Goal: Obtain resource: Download file/media

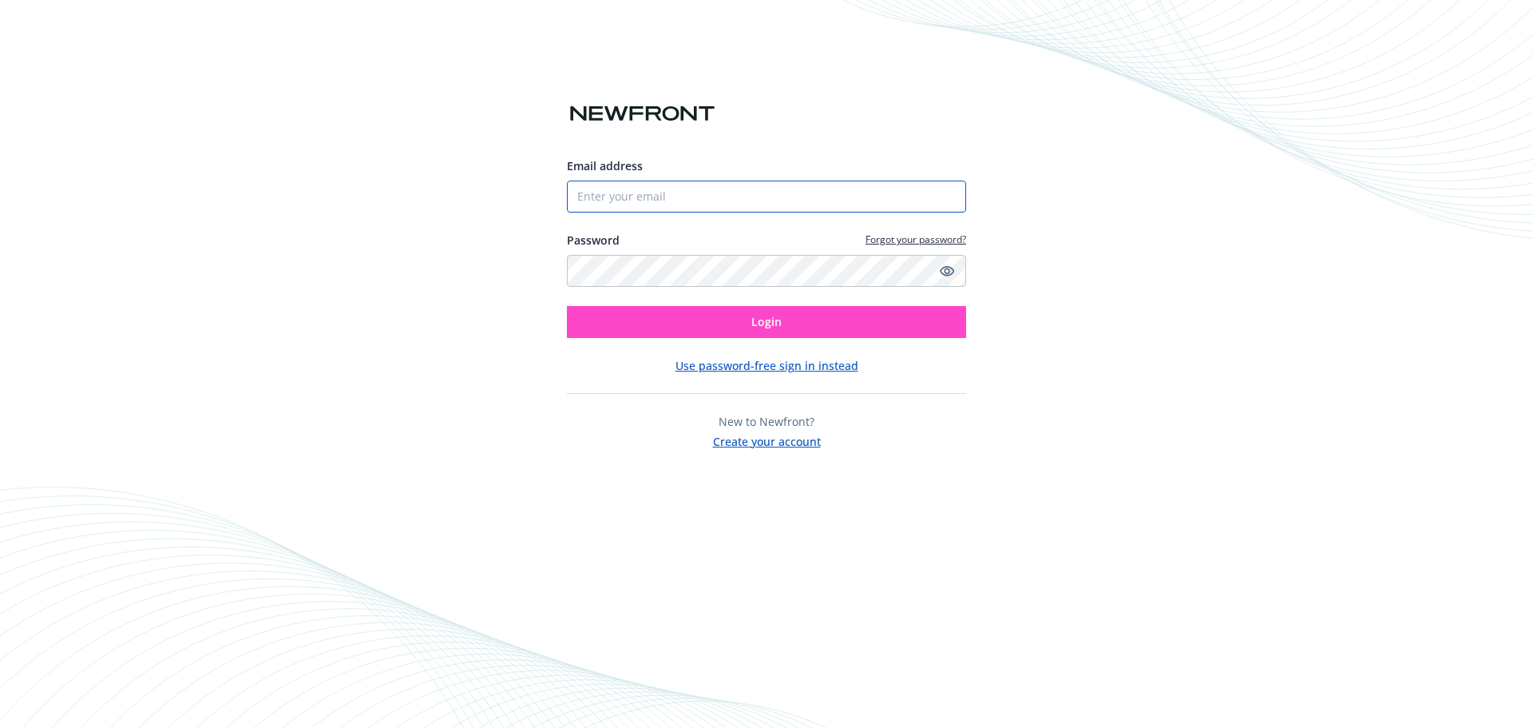
type input "[PERSON_NAME][EMAIL_ADDRESS][PERSON_NAME][DOMAIN_NAME]"
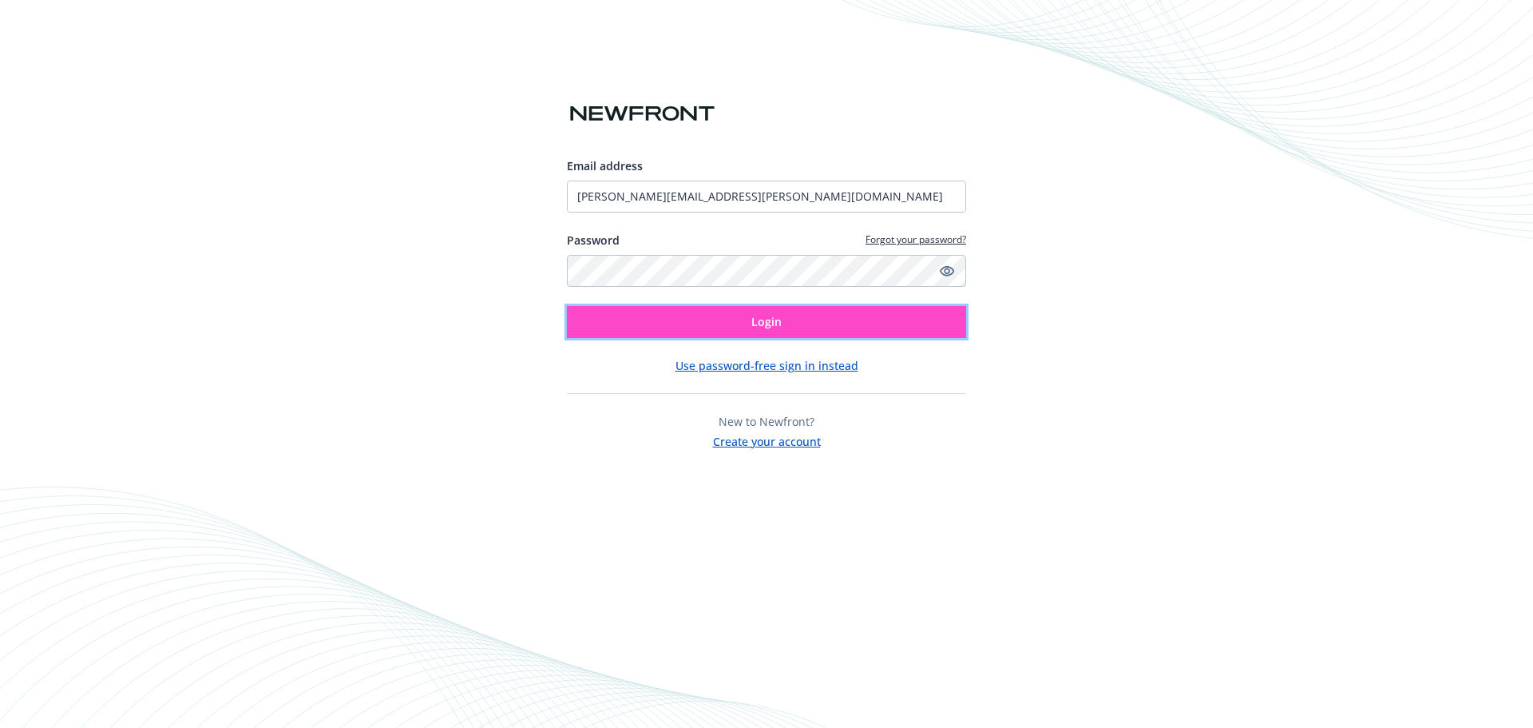
click at [783, 324] on button "Login" at bounding box center [766, 322] width 399 height 32
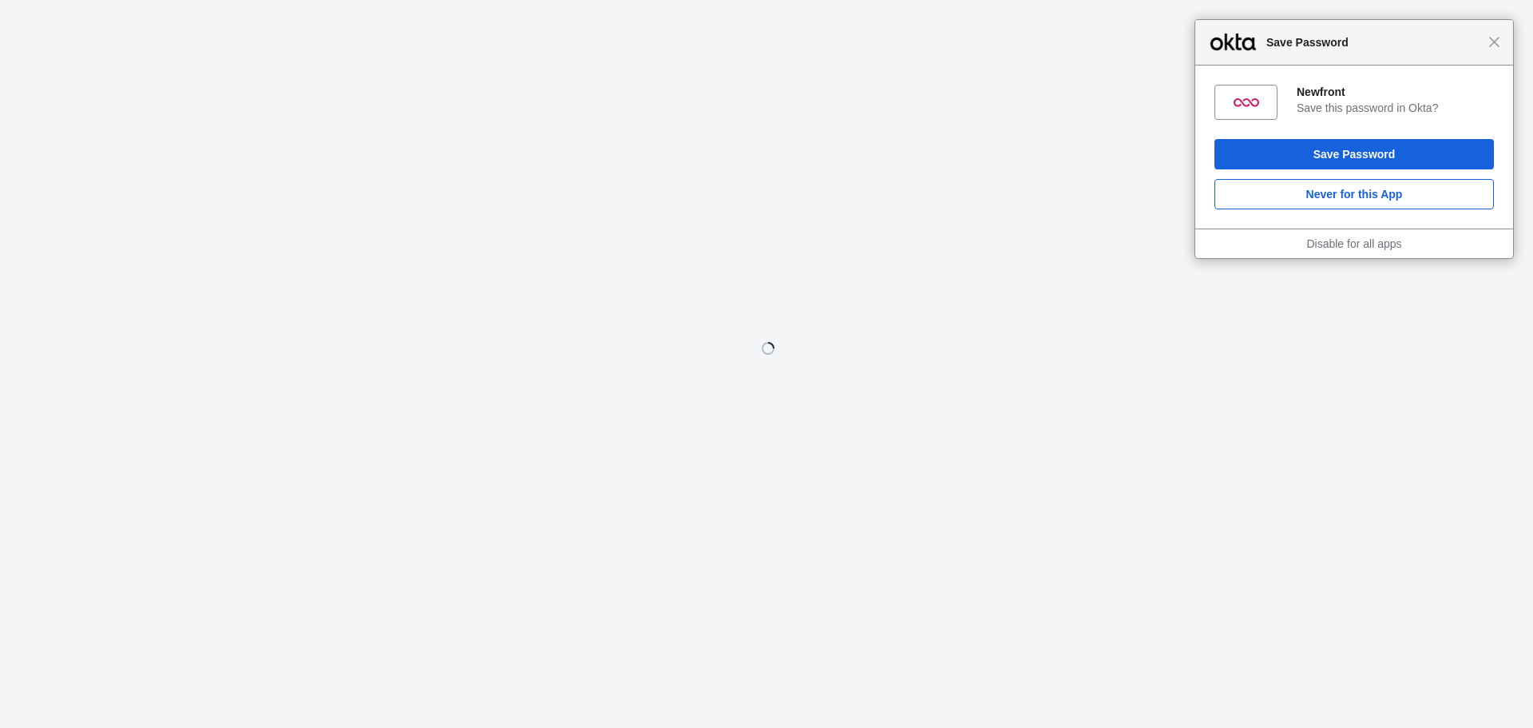
click at [1496, 53] on div "Close Save Password" at bounding box center [1355, 43] width 318 height 46
click at [1497, 48] on div "Close Save Password" at bounding box center [1355, 43] width 318 height 46
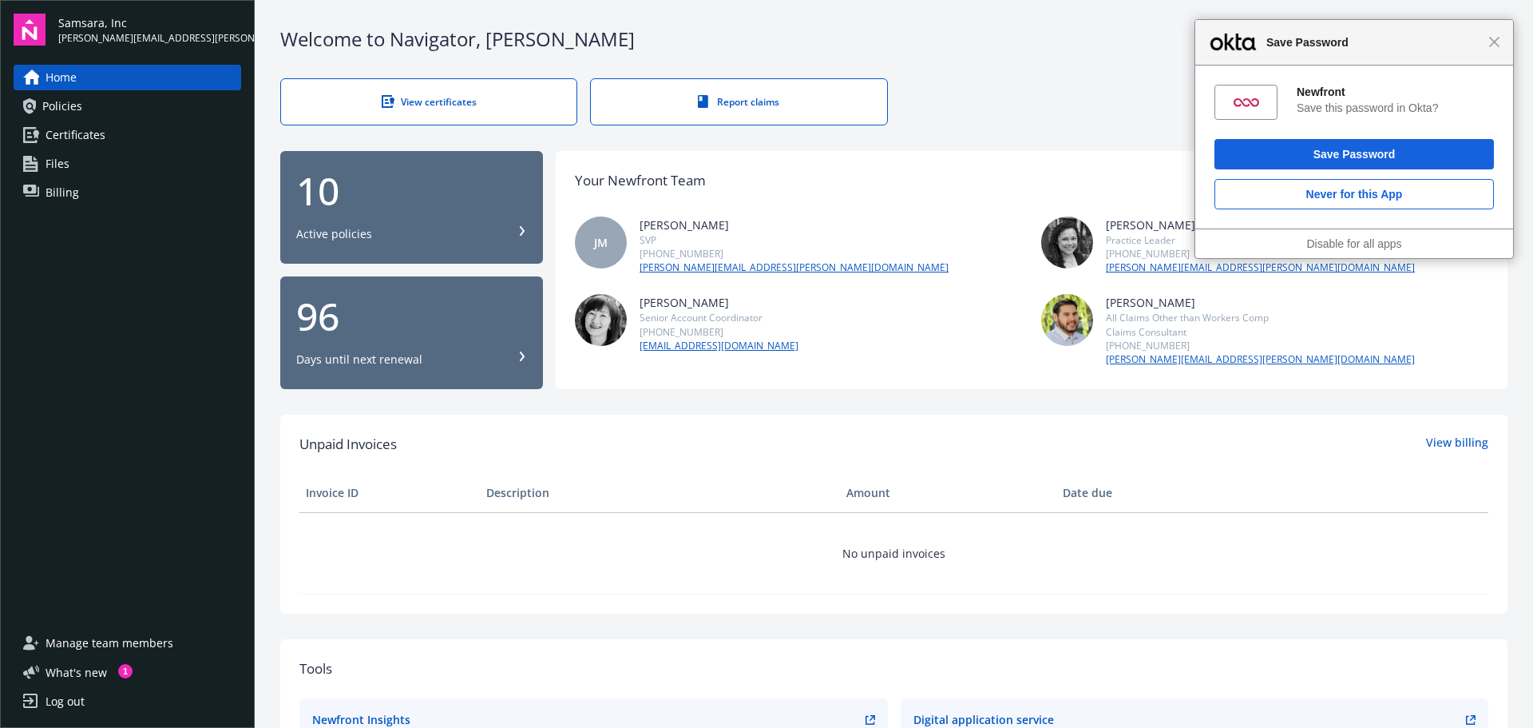
click at [446, 97] on div "View certificates" at bounding box center [429, 102] width 232 height 14
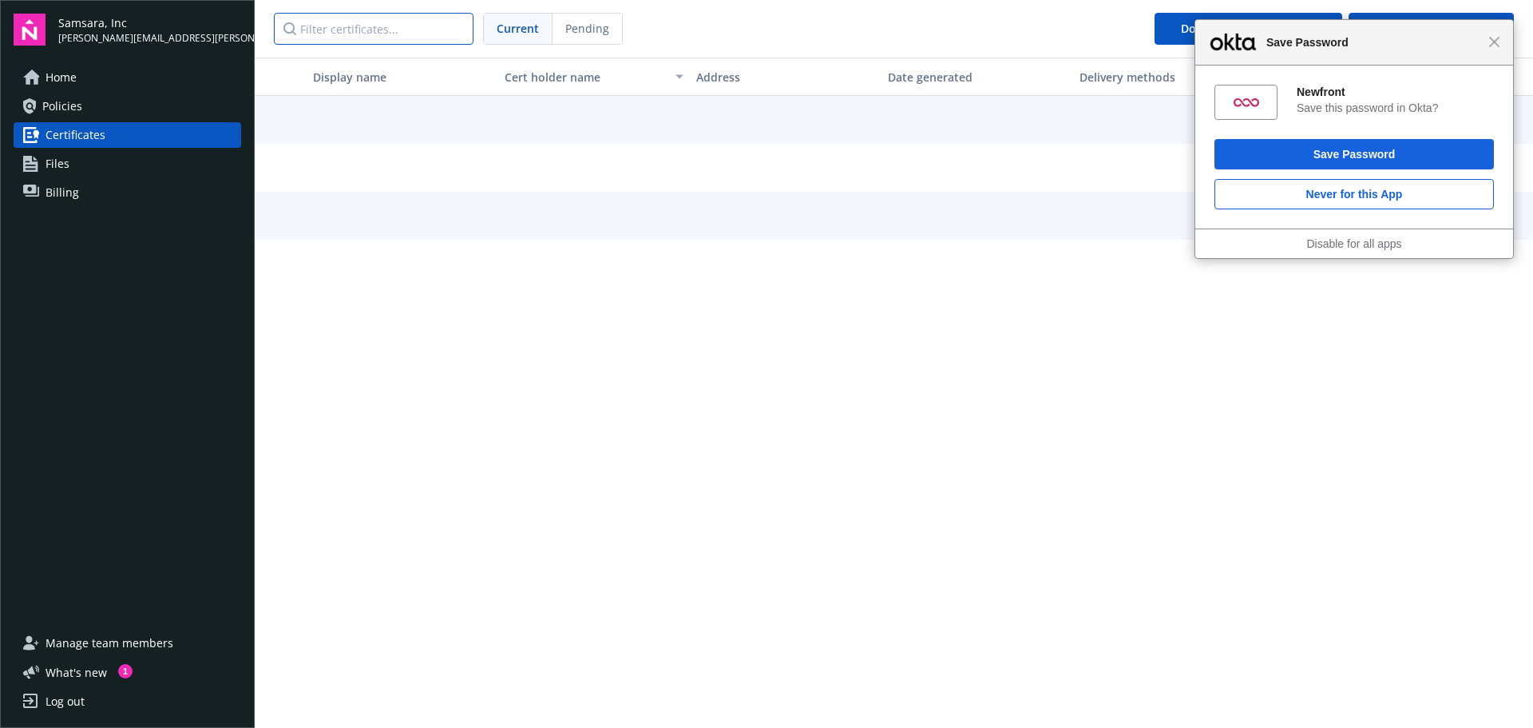
click at [371, 34] on input "Filter certificates..." at bounding box center [374, 29] width 200 height 32
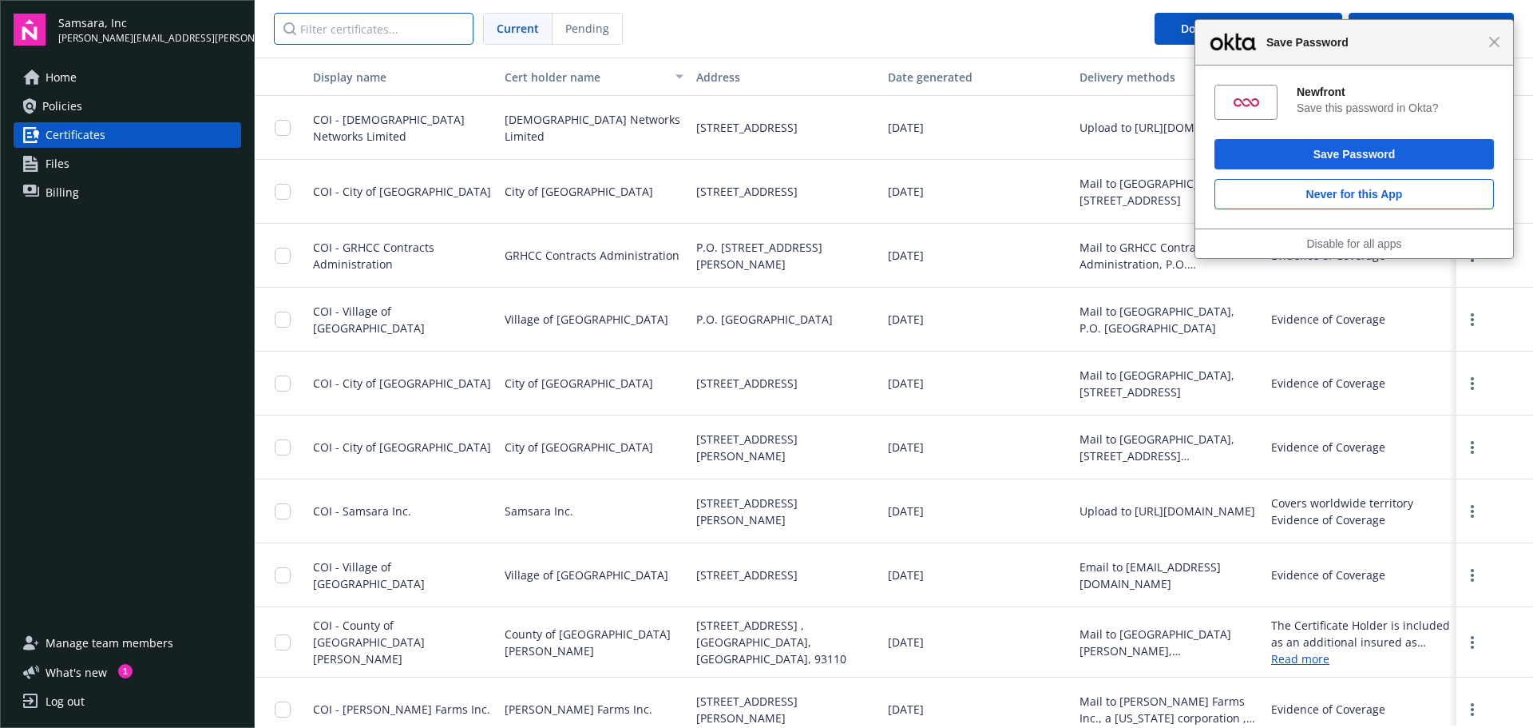
type input "v"
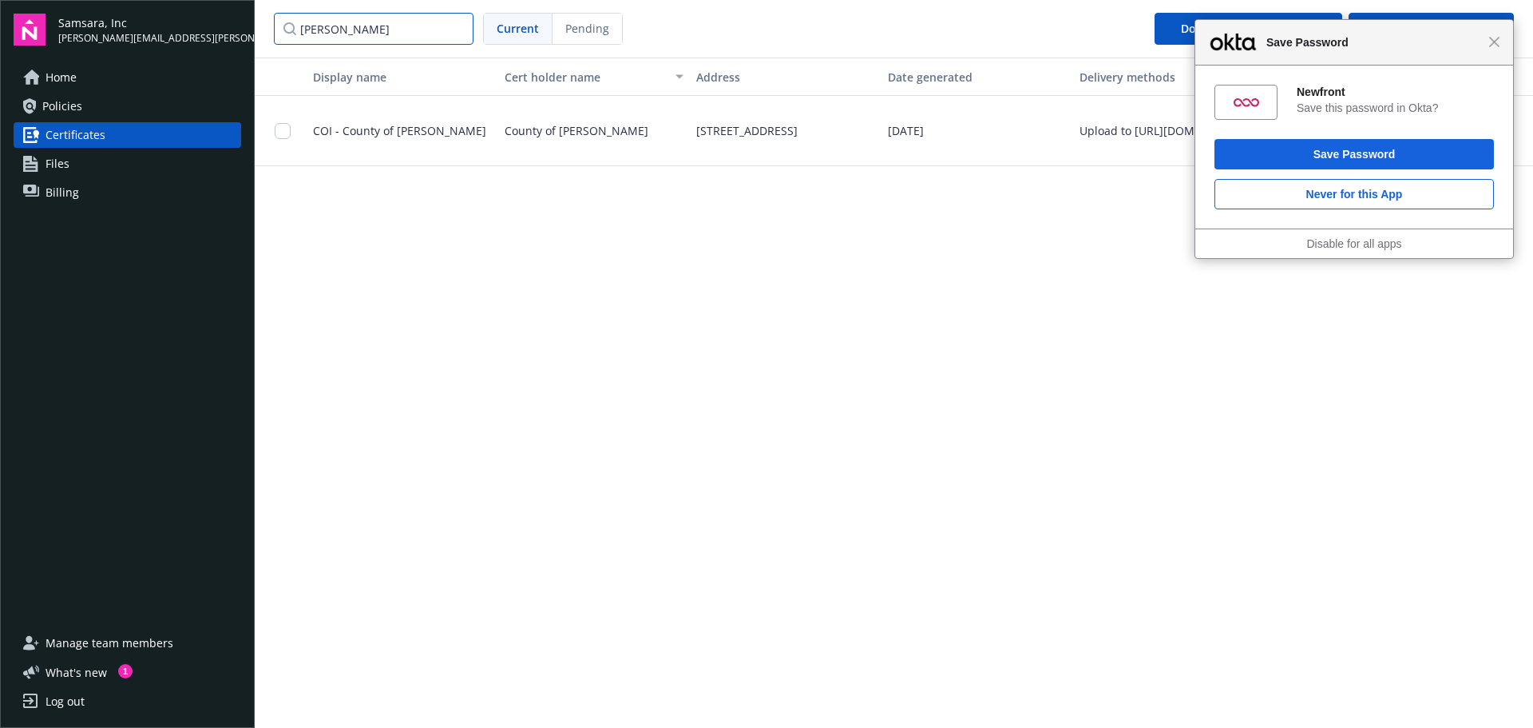
type input "carver"
click at [287, 125] on input "checkbox" at bounding box center [283, 131] width 16 height 16
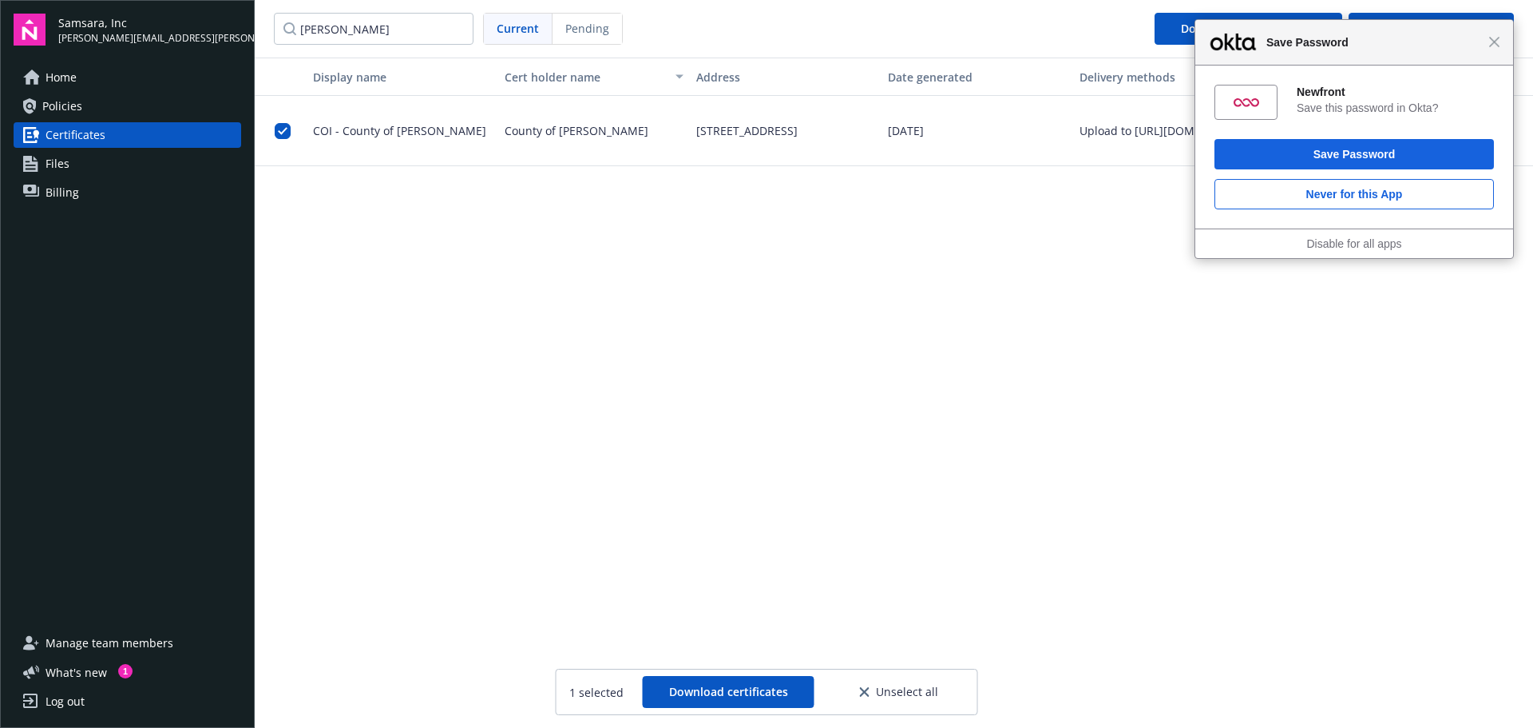
click at [1497, 48] on div "Close Save Password" at bounding box center [1355, 43] width 318 height 46
click at [744, 696] on span "Download certificates" at bounding box center [728, 691] width 119 height 15
